Goal: Check status: Check status

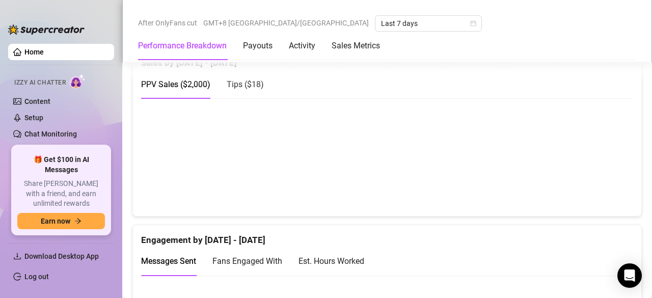
scroll to position [680, 0]
click at [252, 76] on div "Tips ( $18 )" at bounding box center [245, 84] width 37 height 29
click at [177, 80] on span "PPV Sales ( $2,000 )" at bounding box center [175, 85] width 69 height 10
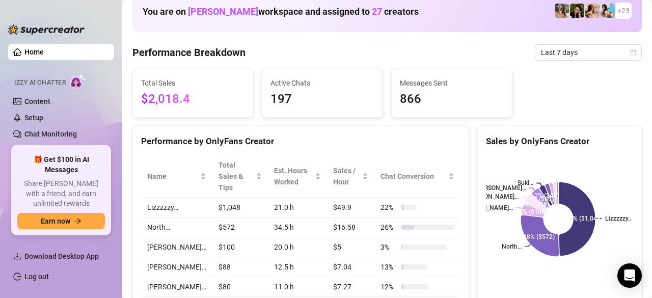
scroll to position [61, 0]
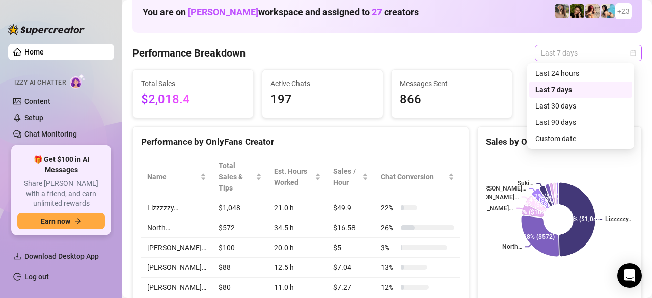
click at [574, 57] on span "Last 7 days" at bounding box center [588, 52] width 95 height 15
click at [561, 136] on div "Custom date" at bounding box center [581, 138] width 91 height 11
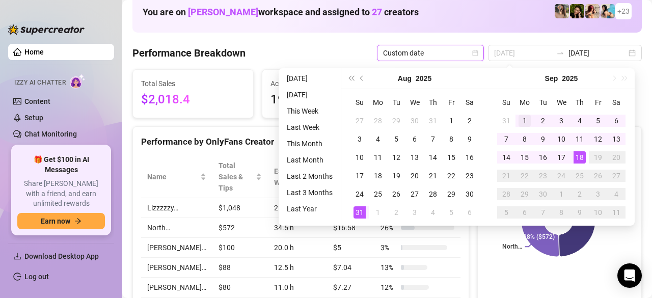
type input "[DATE]"
click at [519, 118] on div "1" at bounding box center [525, 121] width 12 height 12
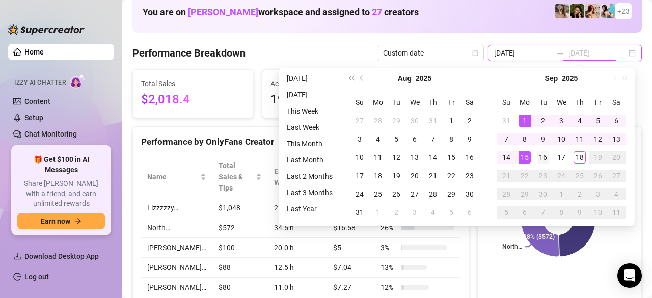
type input "[DATE]"
click at [535, 154] on td "16" at bounding box center [543, 157] width 18 height 18
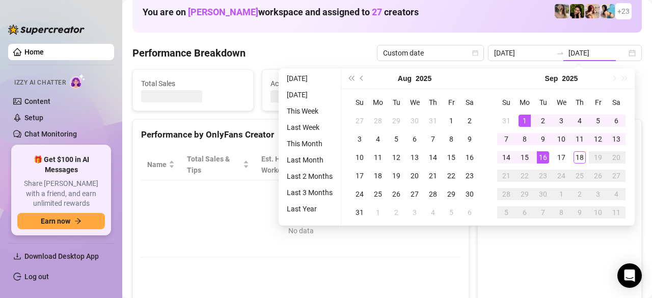
type input "[DATE]"
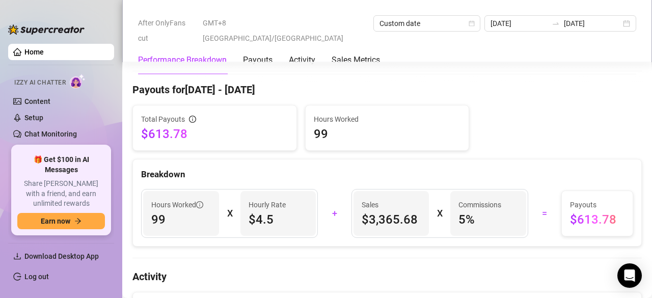
scroll to position [435, 0]
